Goal: Check status: Check status

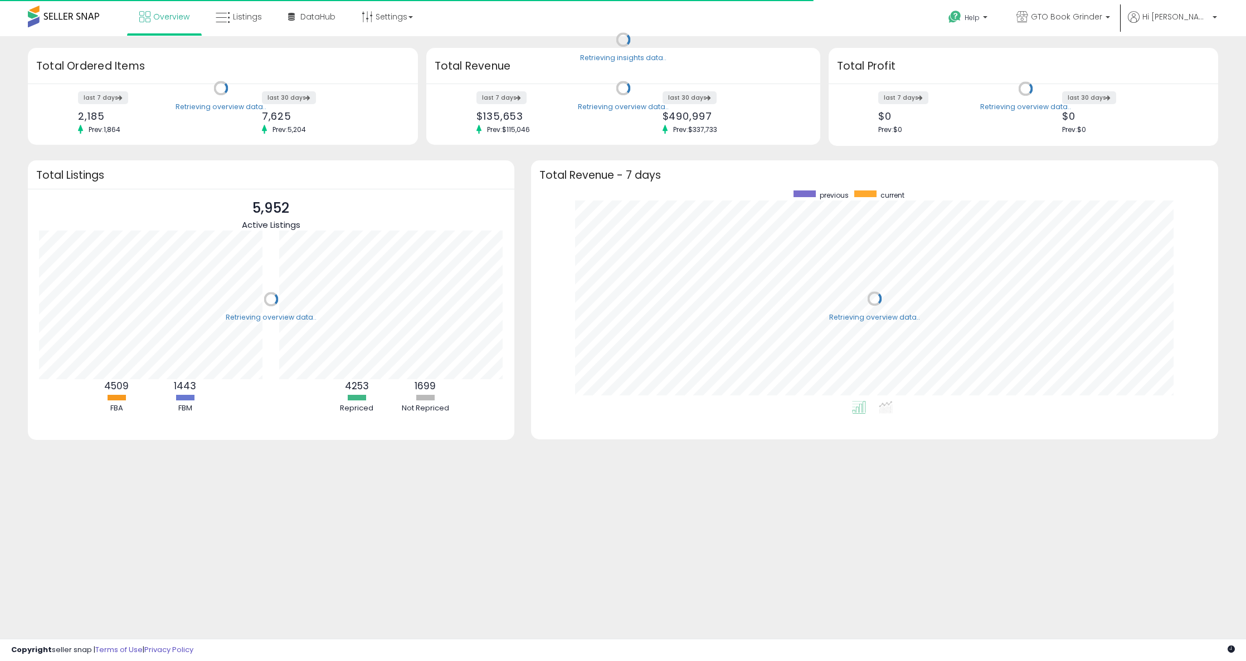
scroll to position [211, 665]
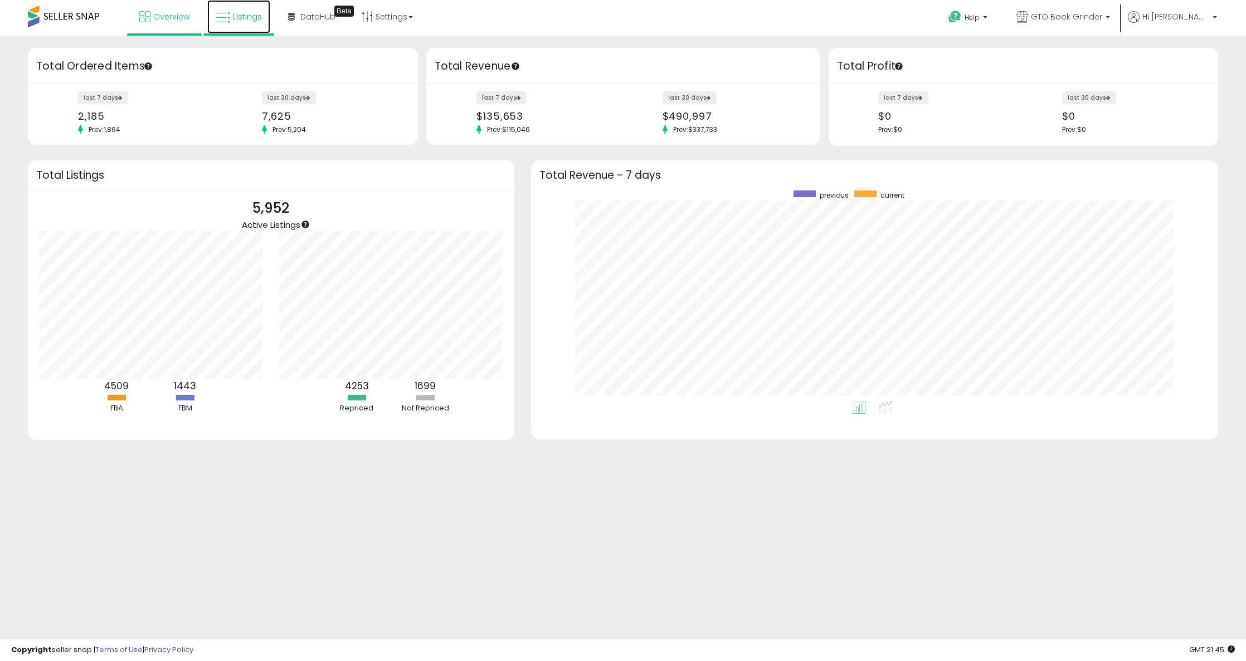
click at [230, 18] on link "Listings" at bounding box center [238, 16] width 63 height 33
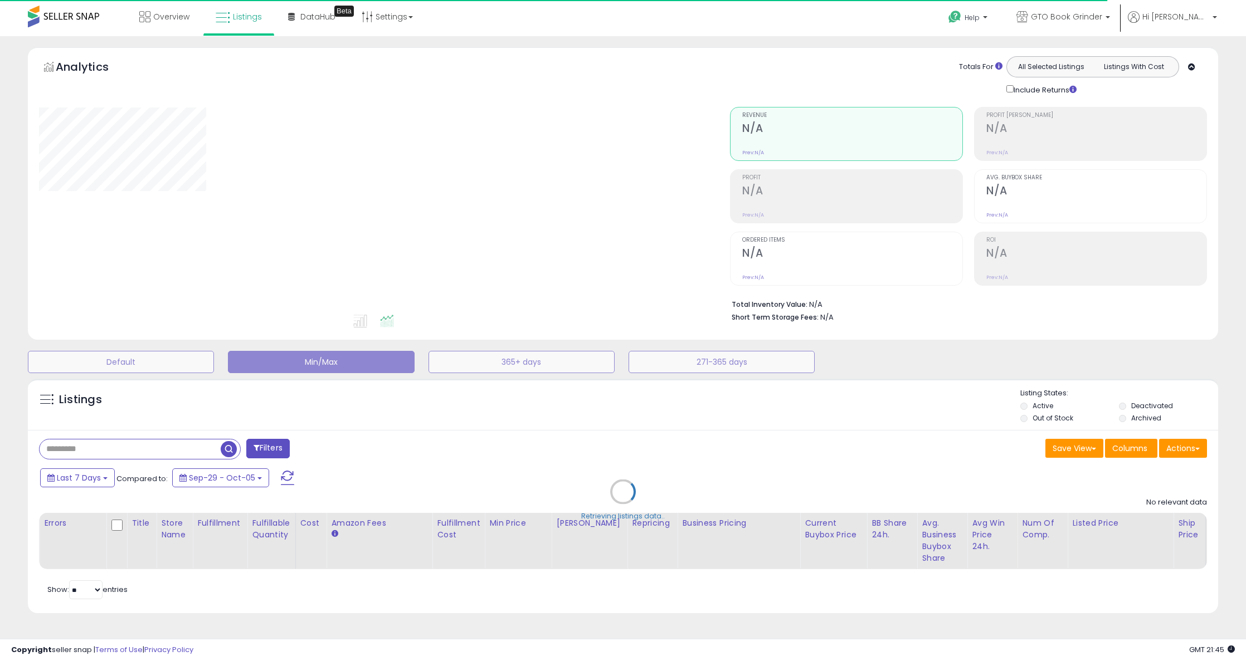
click at [101, 477] on div "Retrieving listings data.." at bounding box center [622, 500] width 1207 height 254
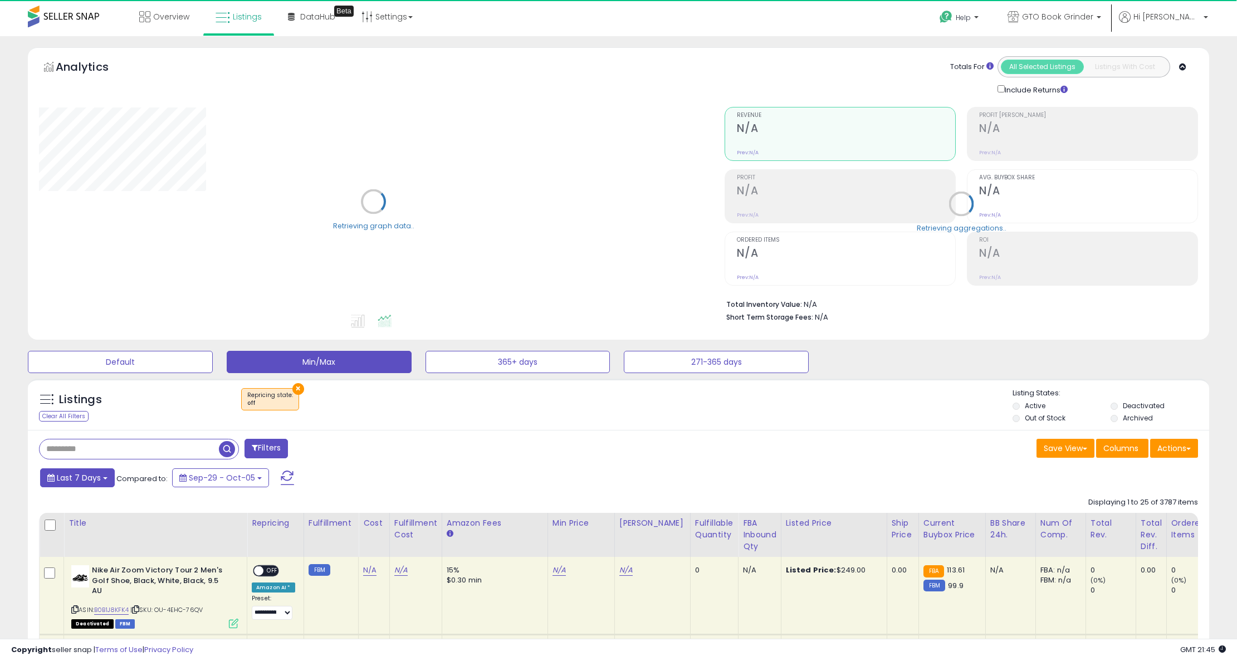
click at [101, 479] on button "Last 7 Days" at bounding box center [77, 477] width 75 height 19
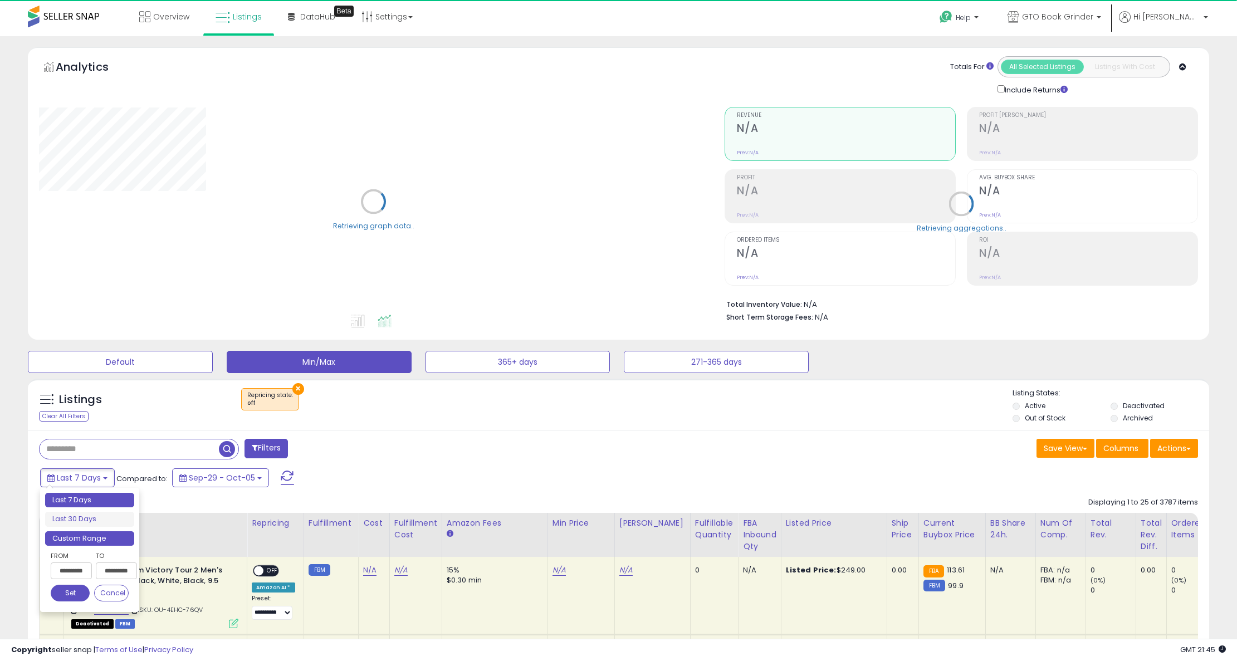
click at [89, 540] on li "Custom Range" at bounding box center [89, 538] width 89 height 15
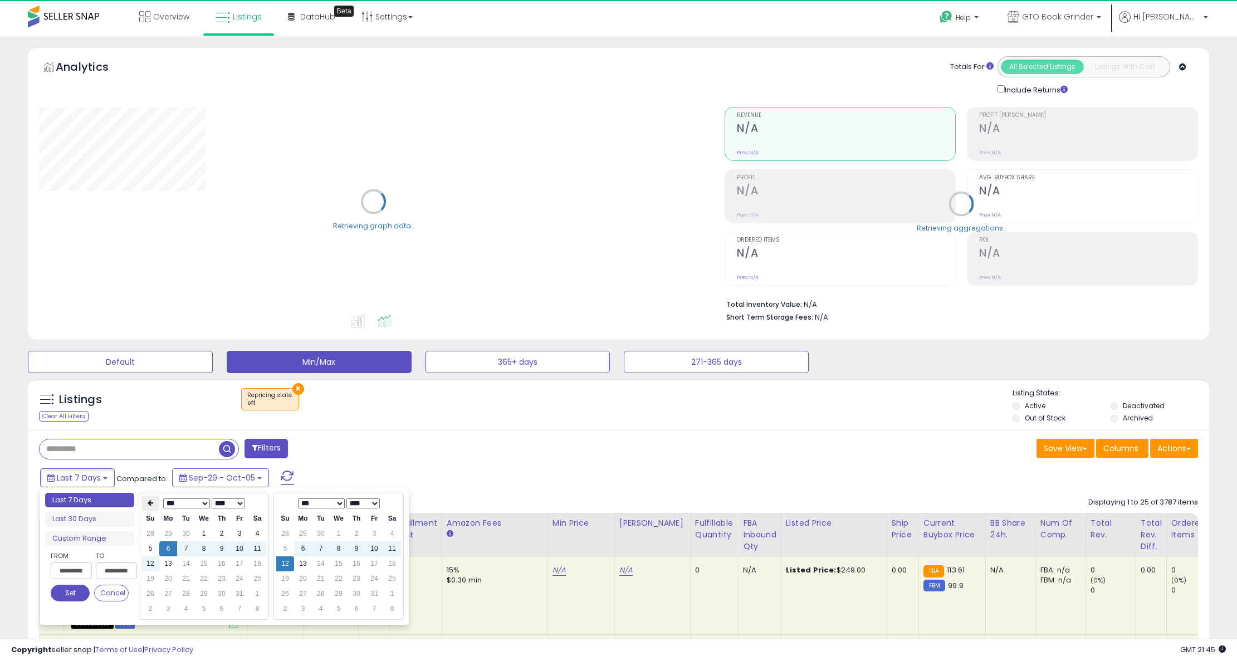
click at [150, 506] on icon at bounding box center [151, 503] width 6 height 7
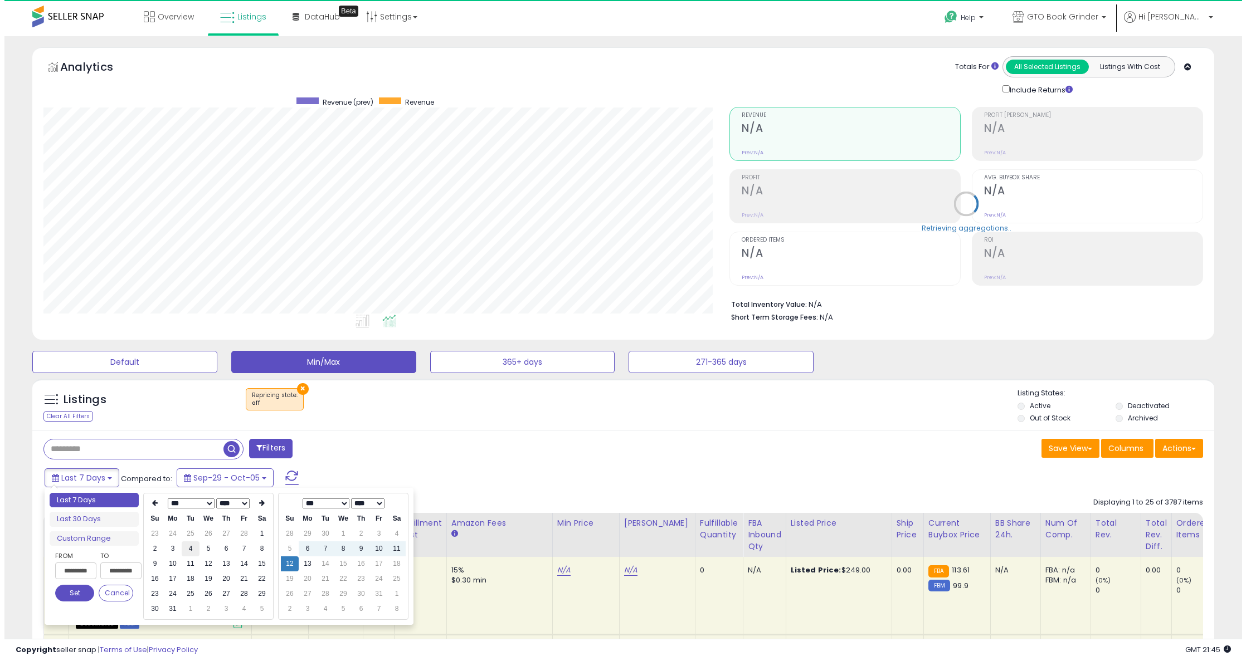
scroll to position [228, 686]
click at [151, 500] on th at bounding box center [150, 504] width 18 height 16
type input "**********"
click at [261, 536] on td "1" at bounding box center [257, 533] width 18 height 15
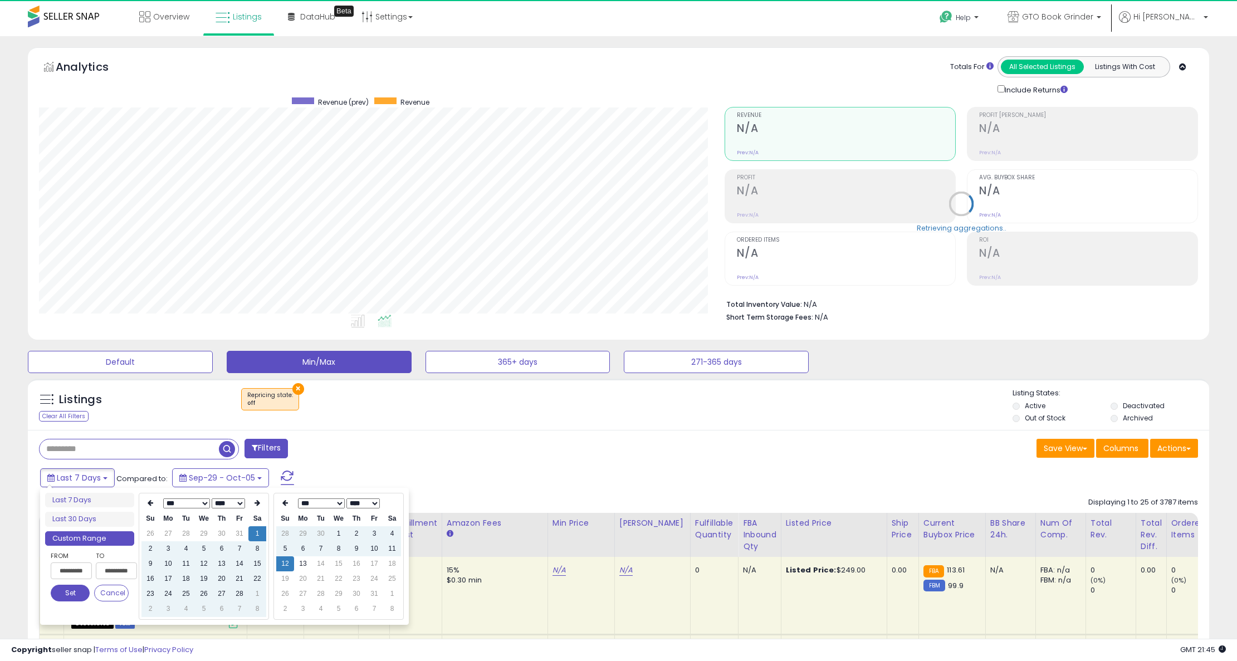
type input "**********"
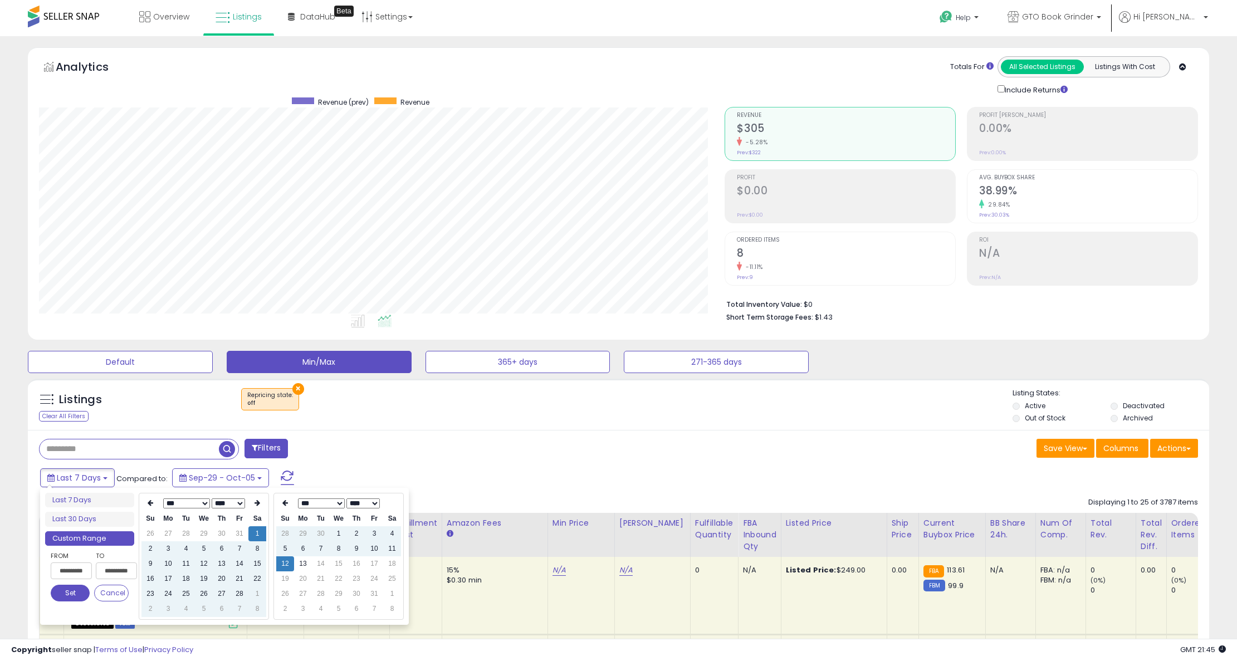
click at [61, 594] on button "Set" at bounding box center [70, 593] width 39 height 17
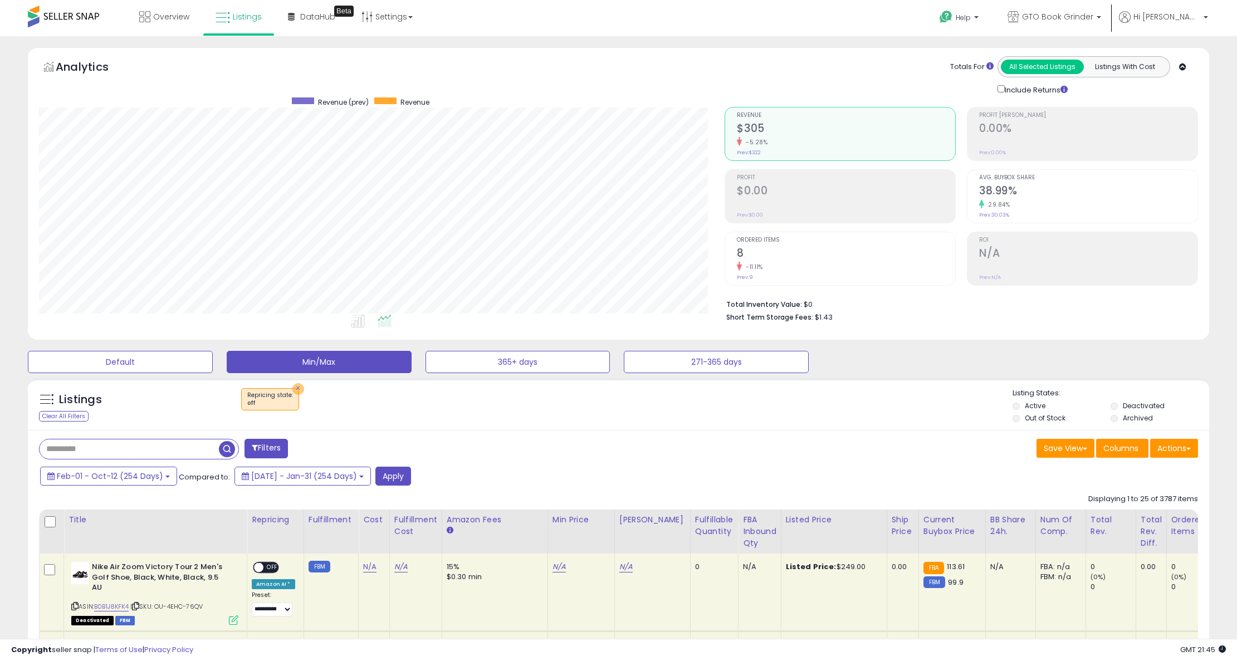
click at [293, 389] on button "×" at bounding box center [298, 389] width 12 height 12
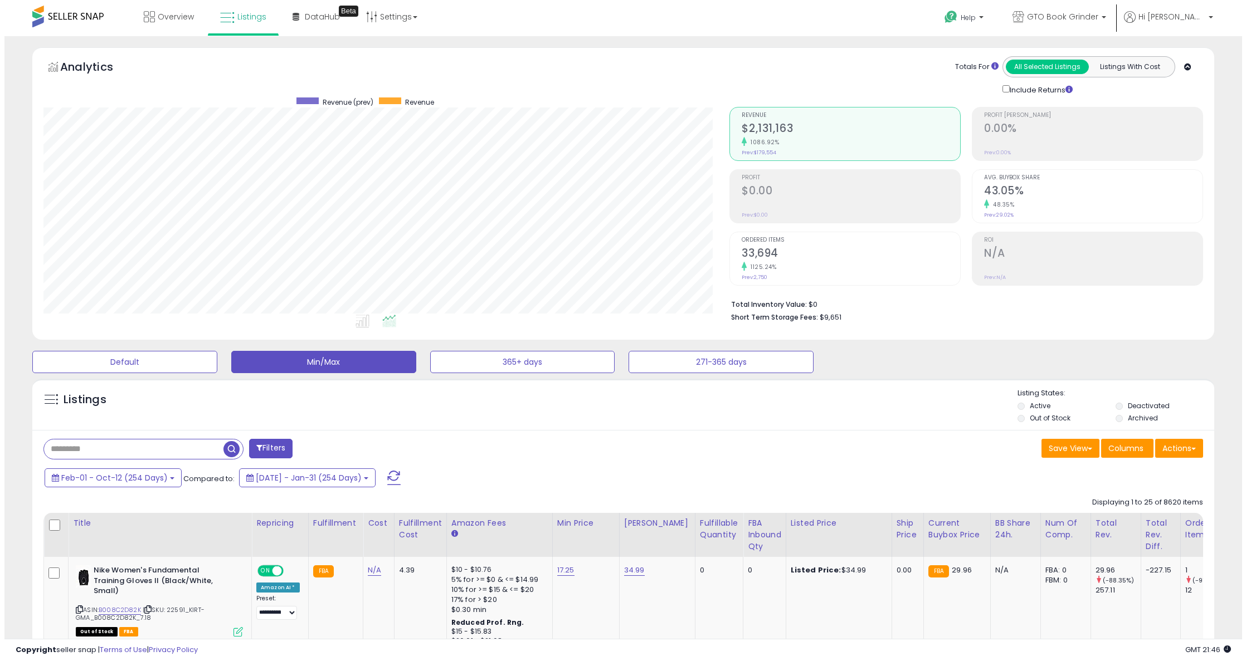
scroll to position [228, 686]
click at [92, 446] on input "text" at bounding box center [129, 449] width 179 height 19
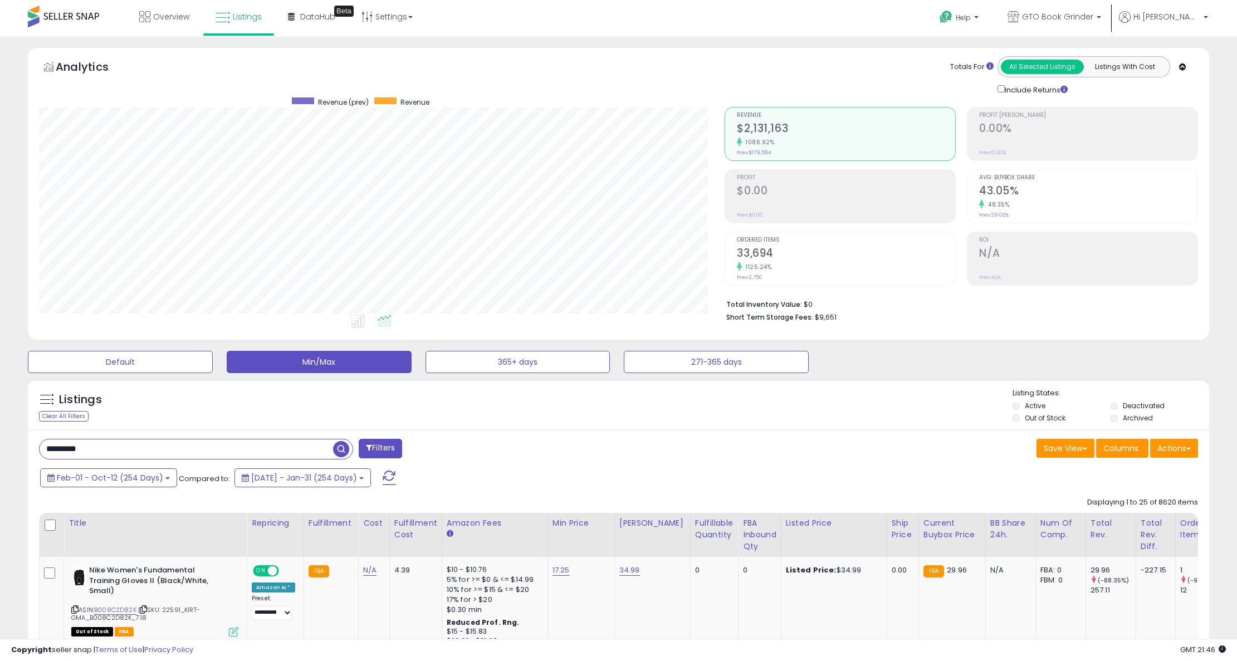
type input "*********"
click at [792, 255] on h2 "16,582" at bounding box center [846, 254] width 218 height 15
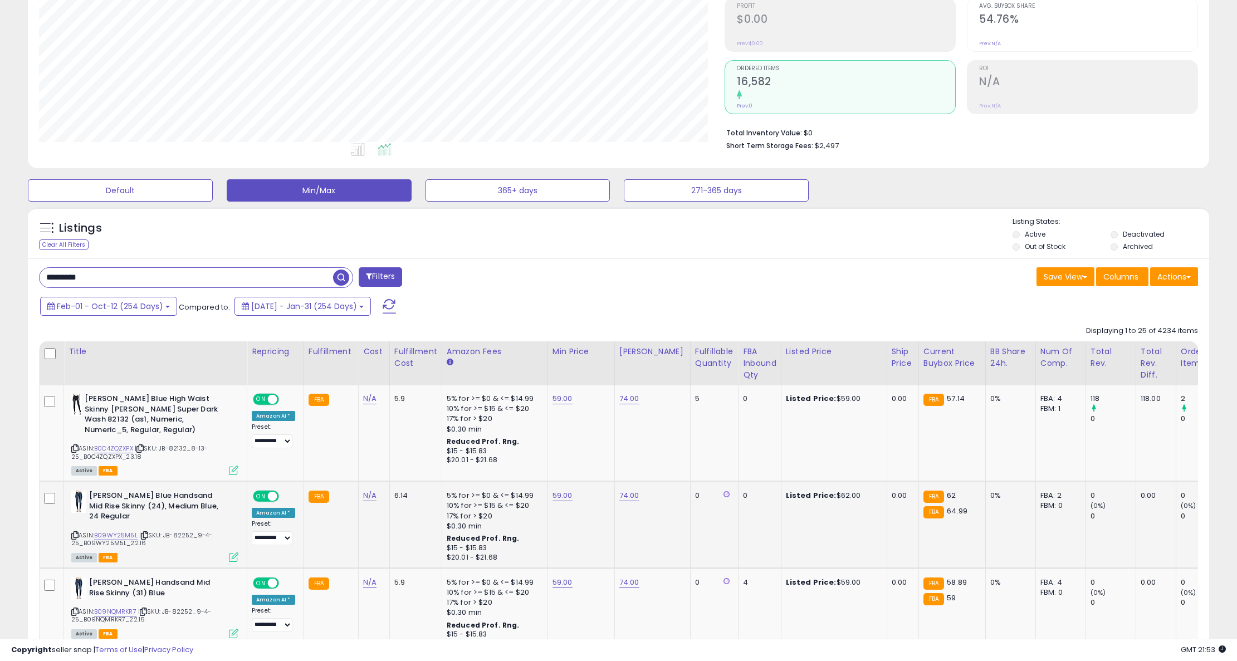
scroll to position [279, 0]
